Goal: Book appointment/travel/reservation

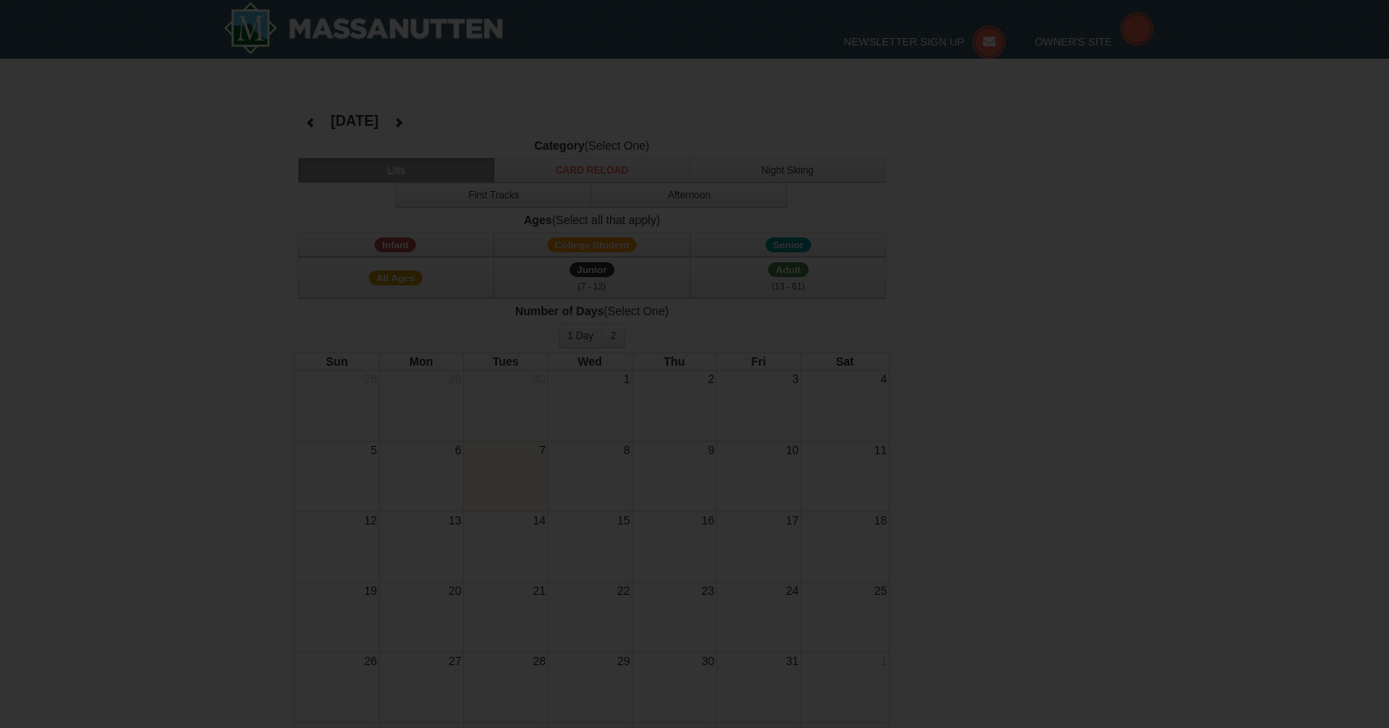
select select "10"
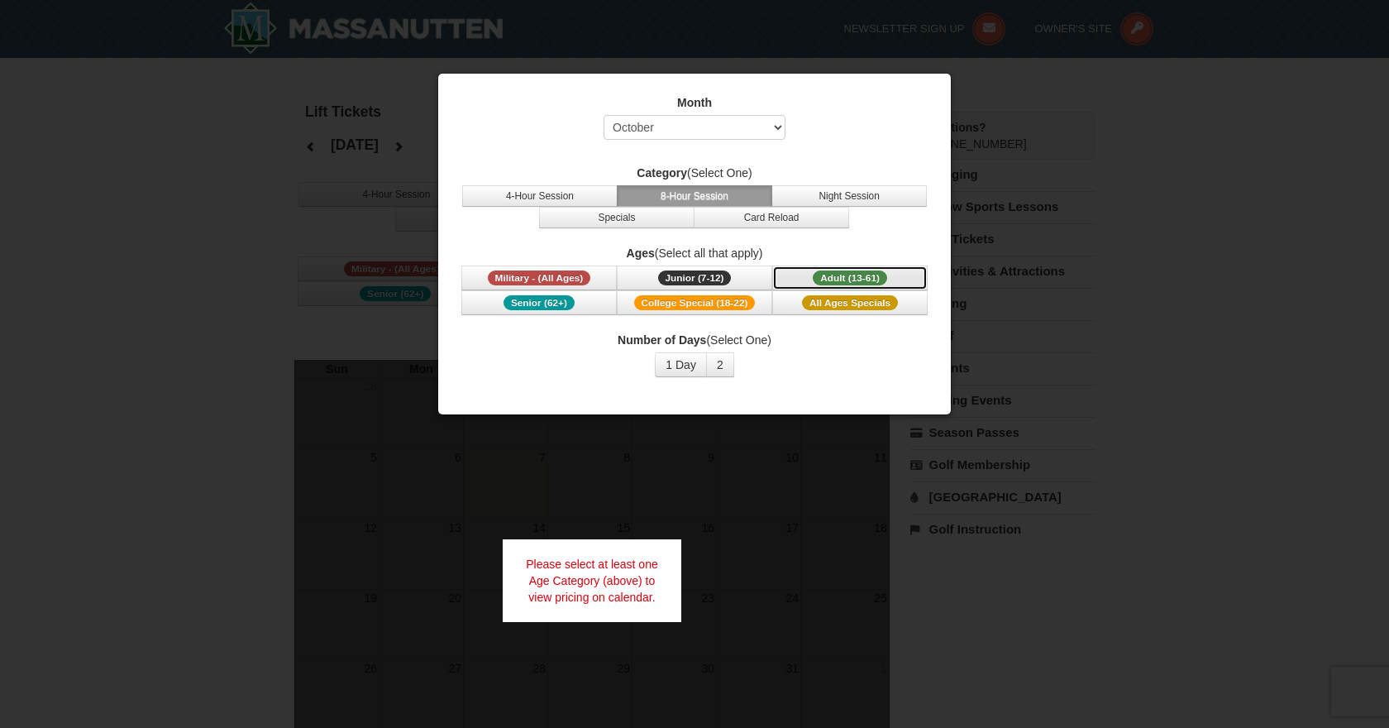
click at [854, 278] on span "Adult (13-61)" at bounding box center [850, 277] width 74 height 15
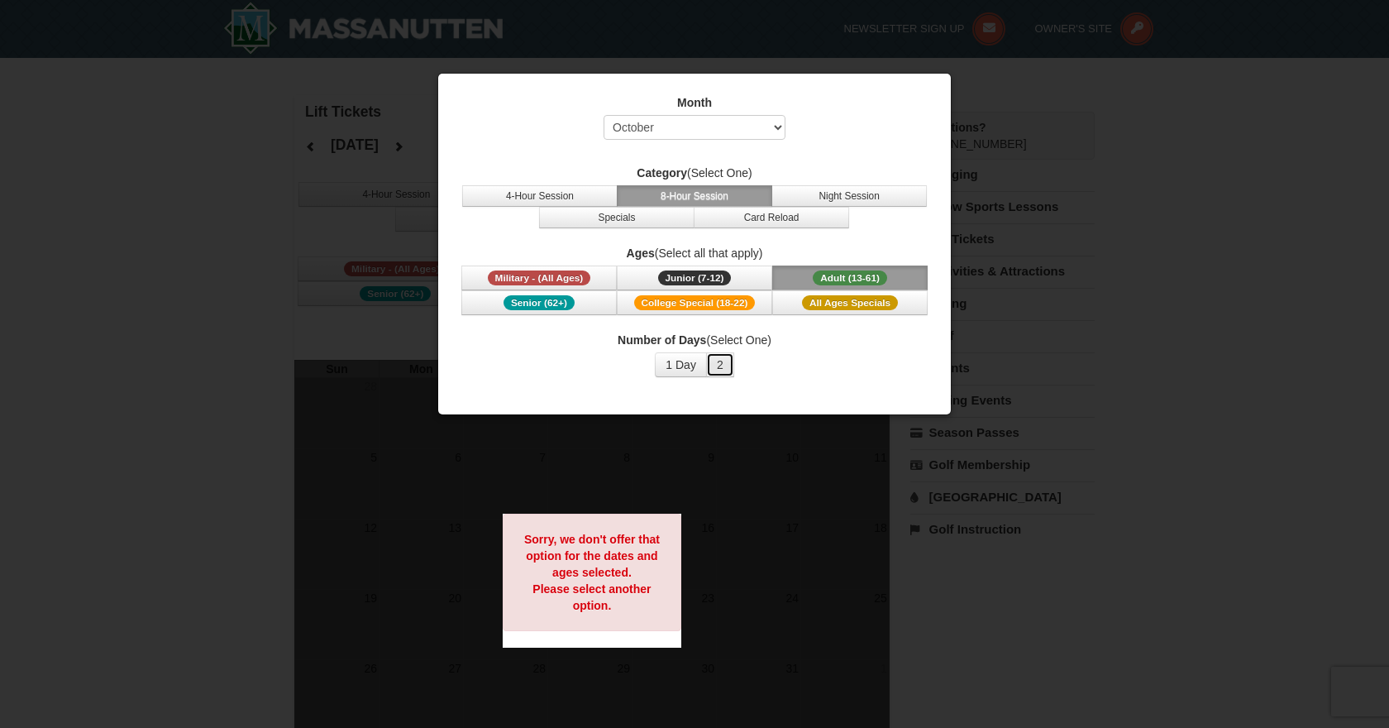
click at [724, 364] on button "2" at bounding box center [720, 364] width 28 height 25
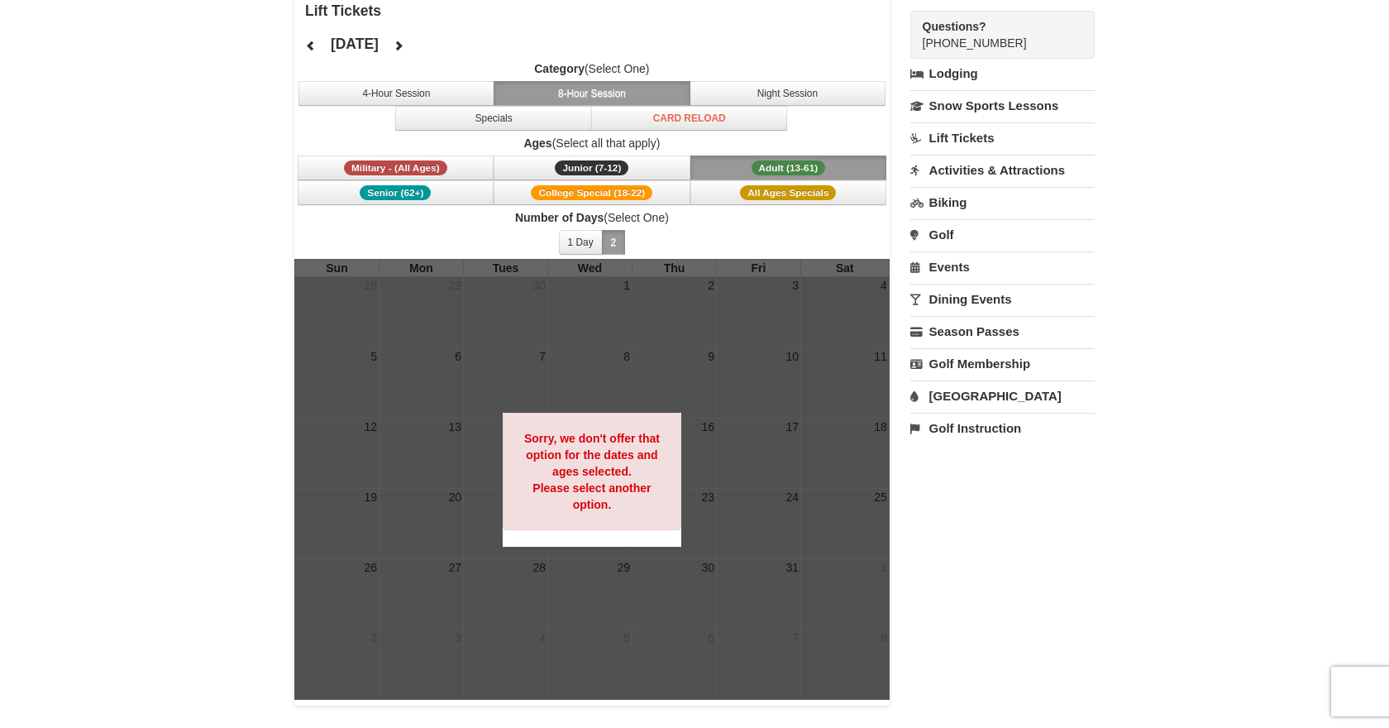
scroll to position [97, 0]
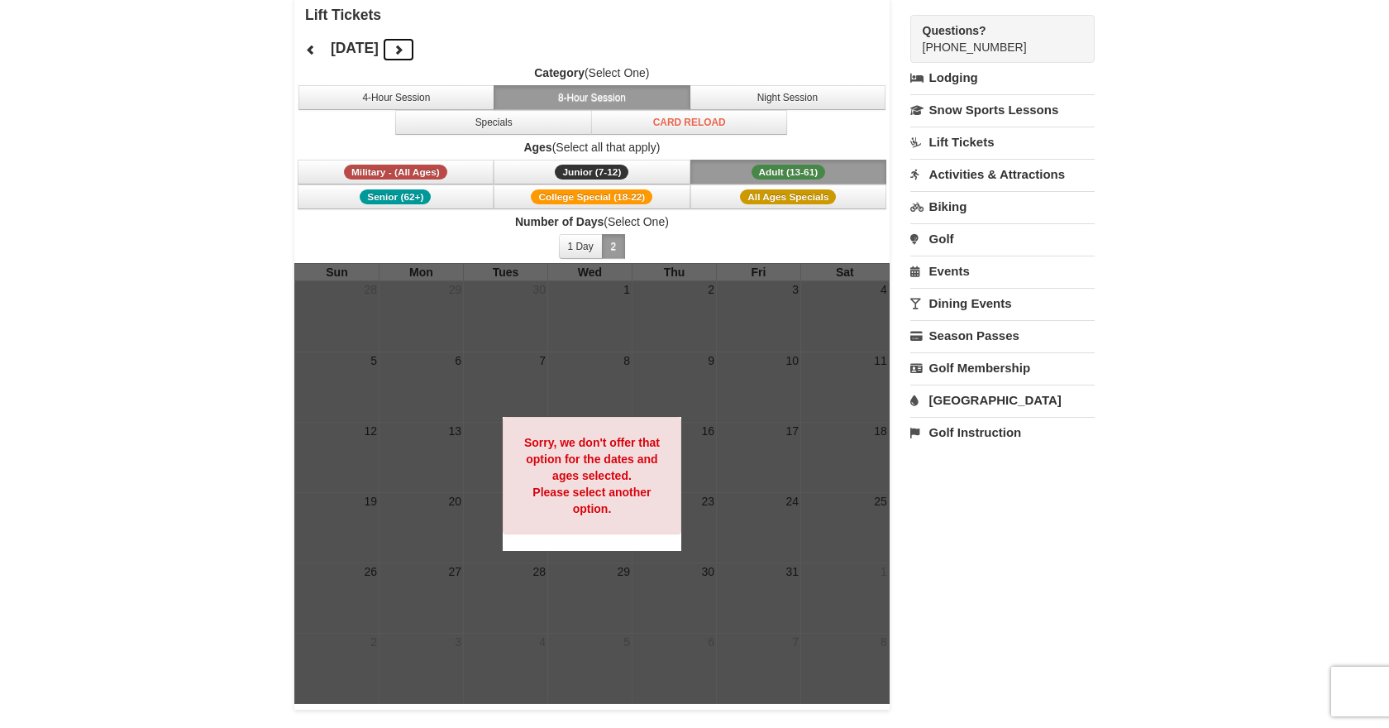
click at [404, 48] on icon at bounding box center [399, 50] width 12 height 12
click at [415, 48] on button at bounding box center [398, 49] width 33 height 25
click at [404, 48] on icon at bounding box center [399, 50] width 12 height 12
click at [447, 98] on button "4-Hour Session" at bounding box center [397, 97] width 197 height 25
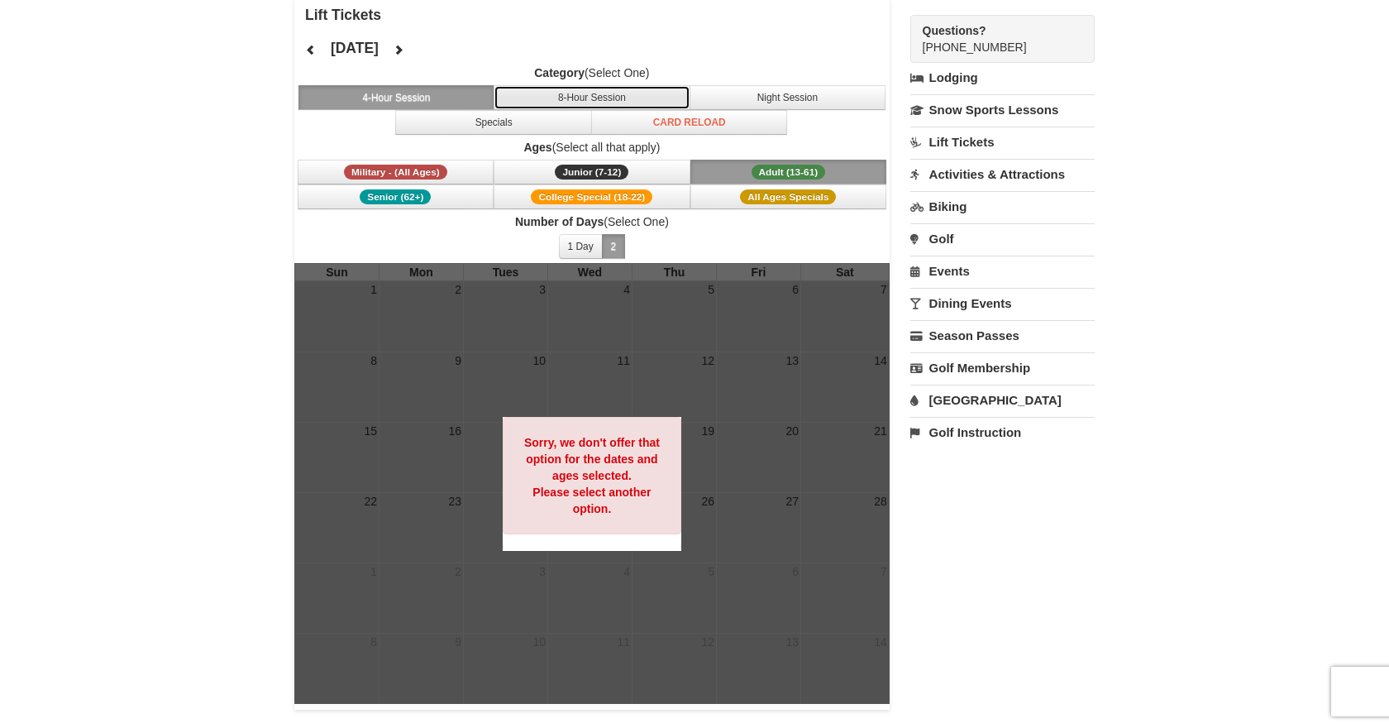
click at [516, 98] on button "8-Hour Session" at bounding box center [592, 97] width 197 height 25
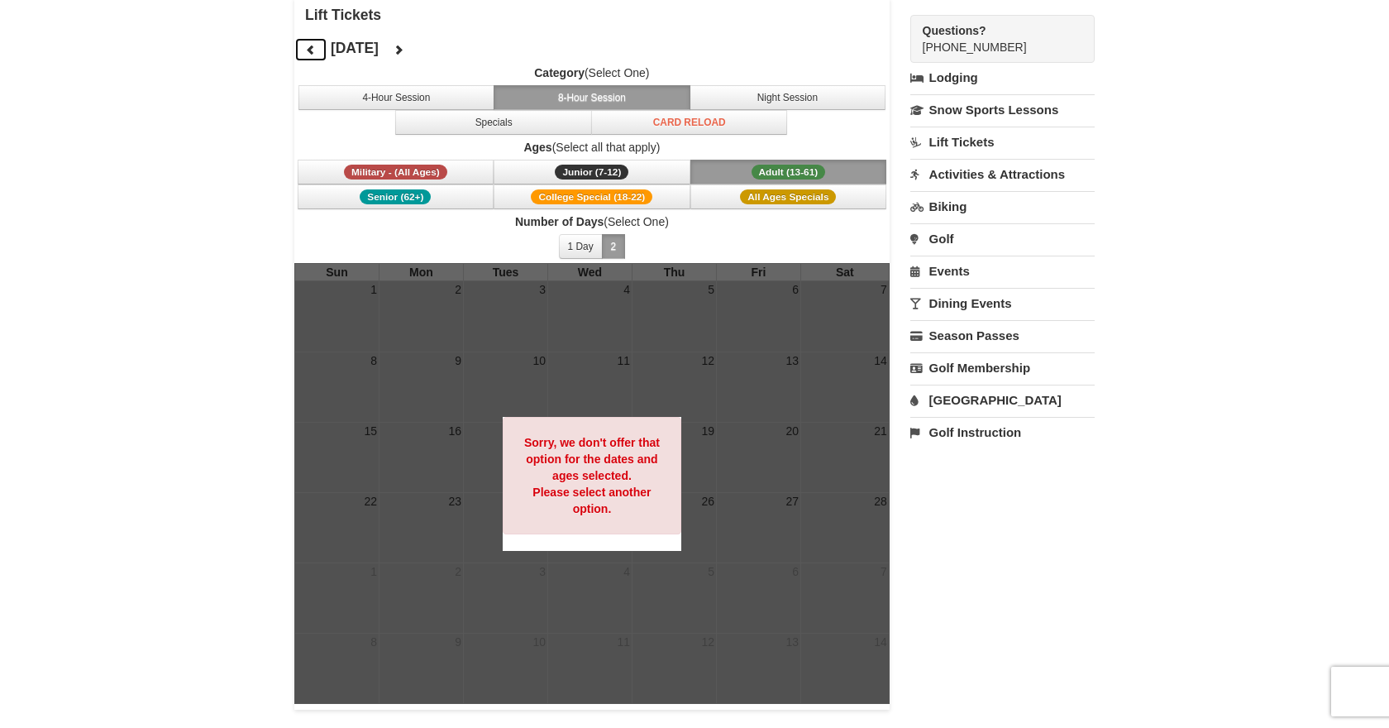
click at [309, 45] on icon at bounding box center [311, 50] width 12 height 12
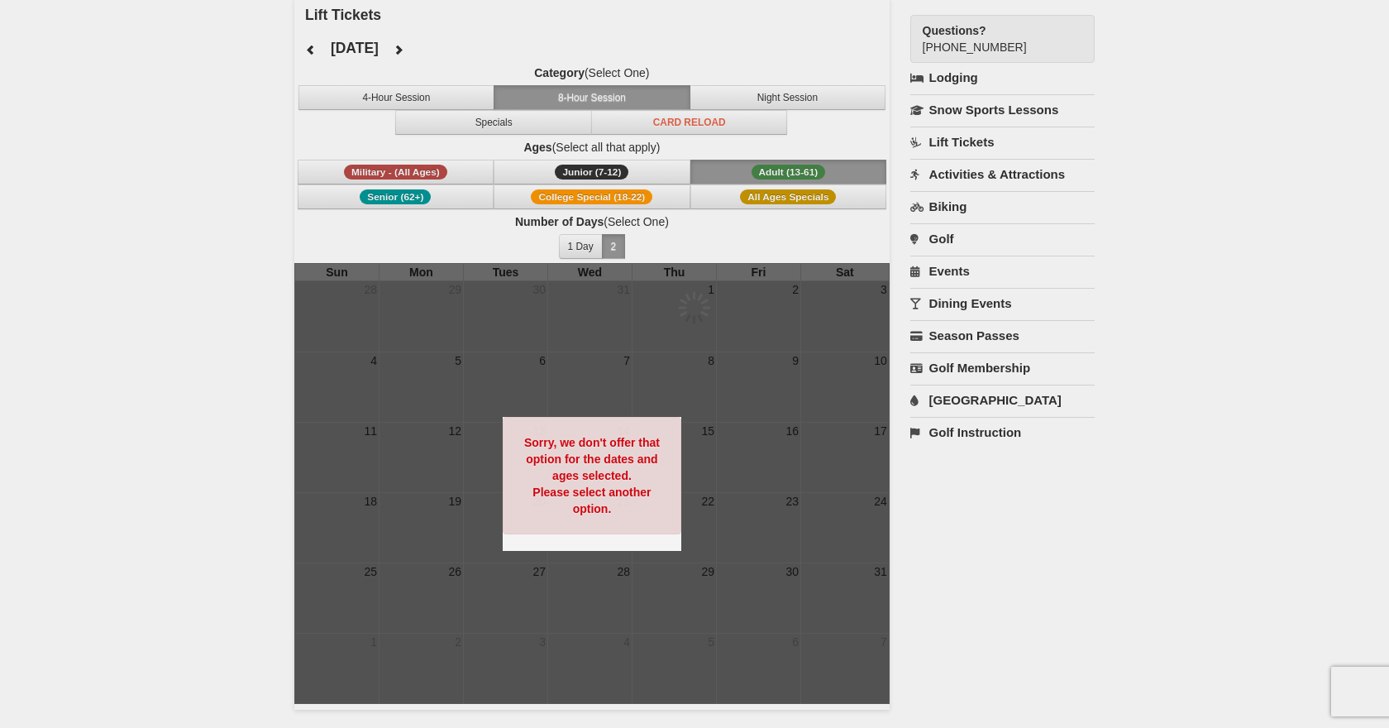
click at [309, 45] on div at bounding box center [694, 364] width 1389 height 728
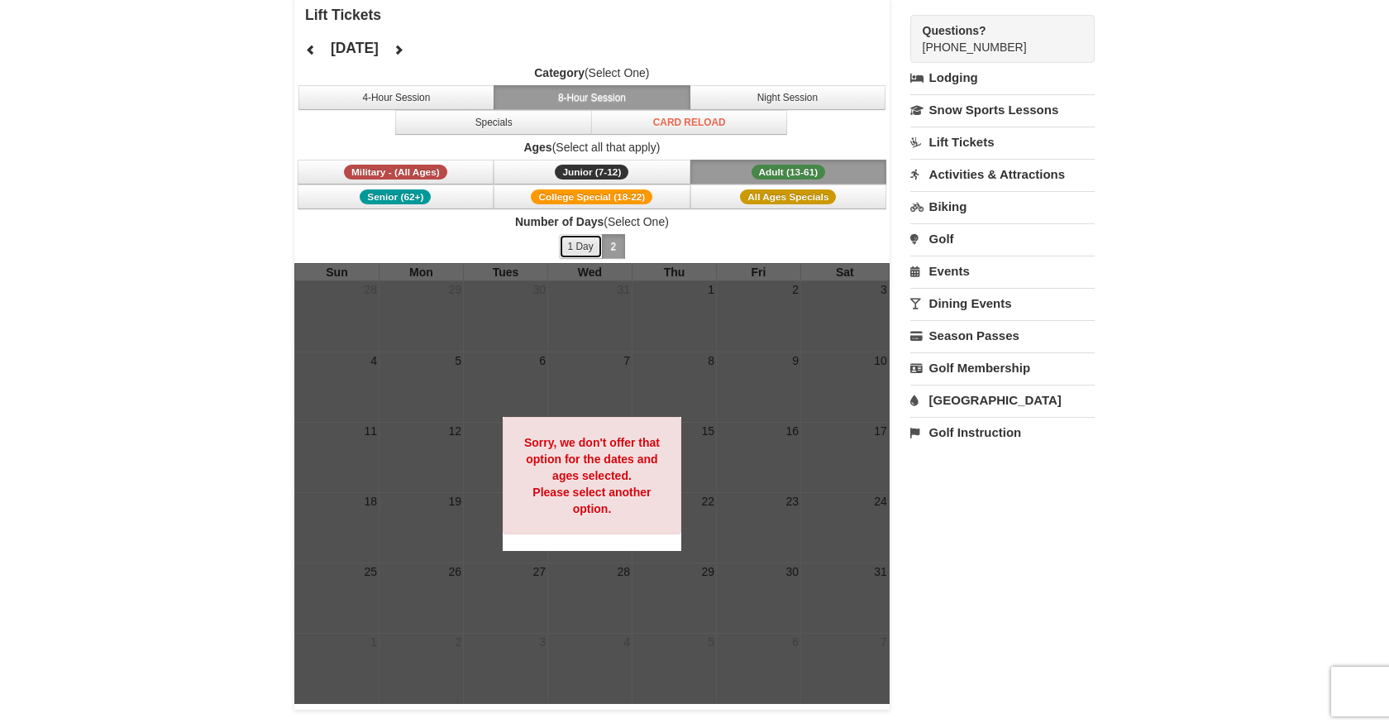
click at [581, 253] on button "1 Day" at bounding box center [581, 246] width 44 height 25
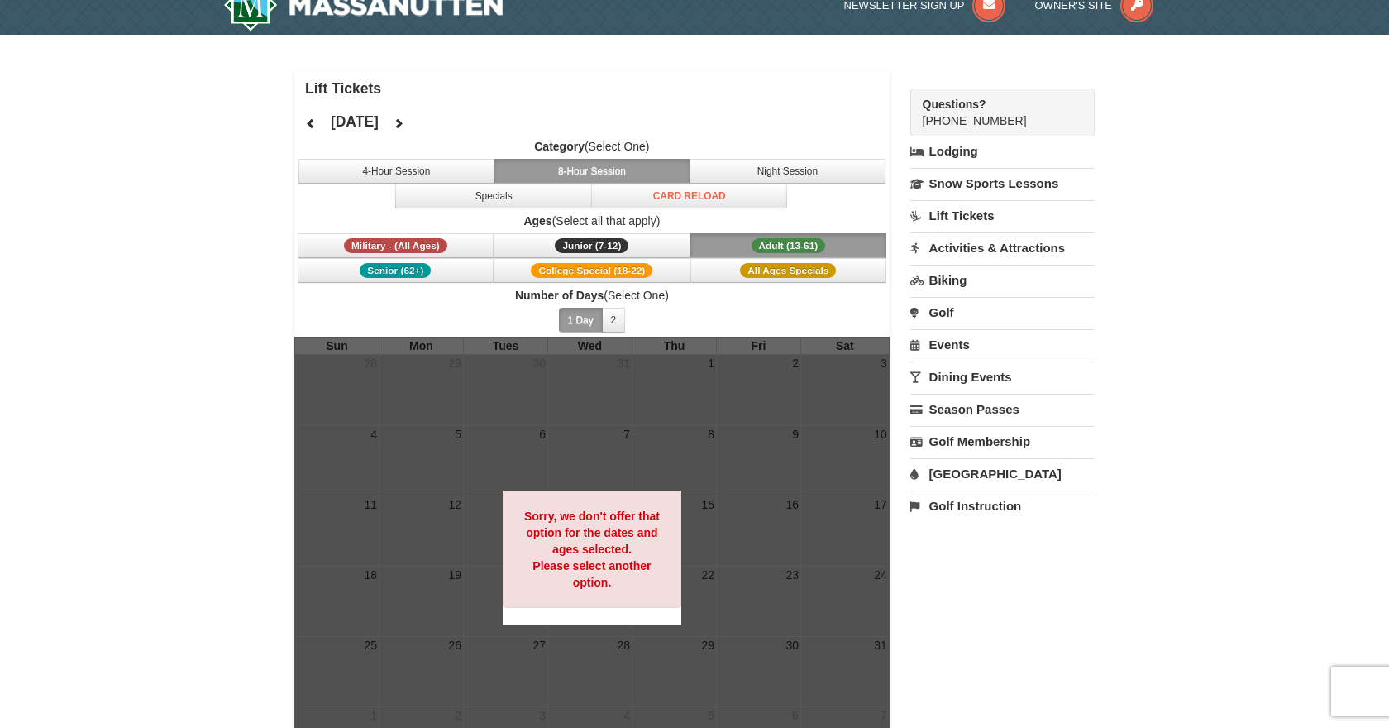
scroll to position [0, 0]
